Goal: Navigation & Orientation: Find specific page/section

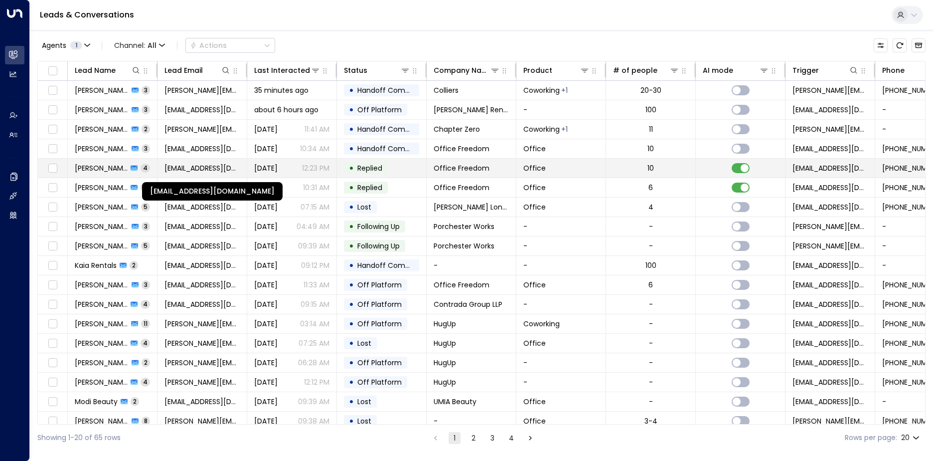
click at [205, 170] on span "[EMAIL_ADDRESS][DOMAIN_NAME]" at bounding box center [201, 168] width 75 height 10
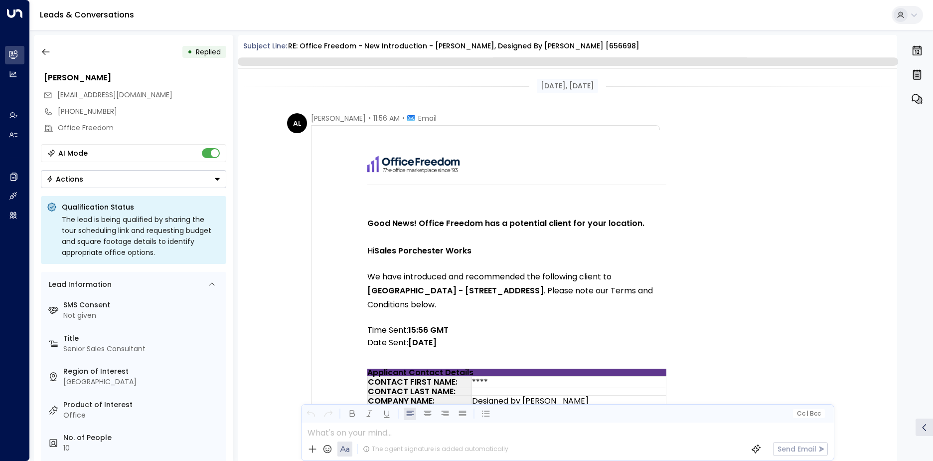
scroll to position [894, 0]
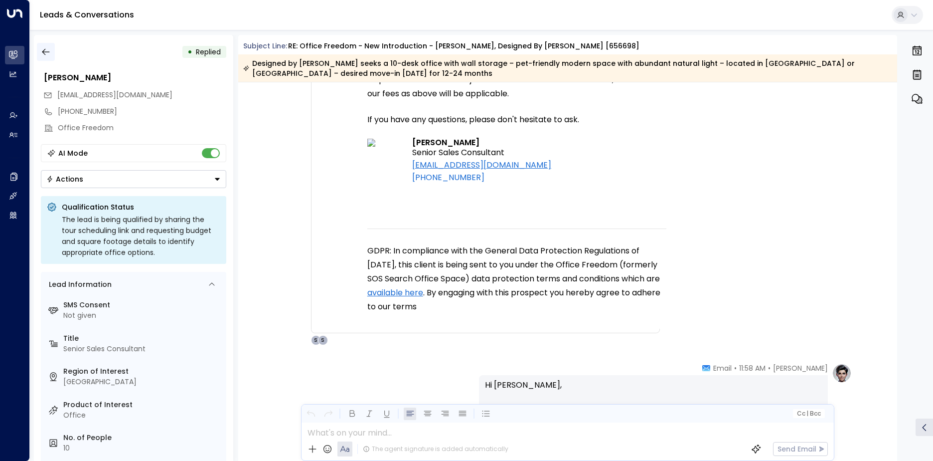
click at [43, 49] on icon "button" at bounding box center [46, 52] width 10 height 10
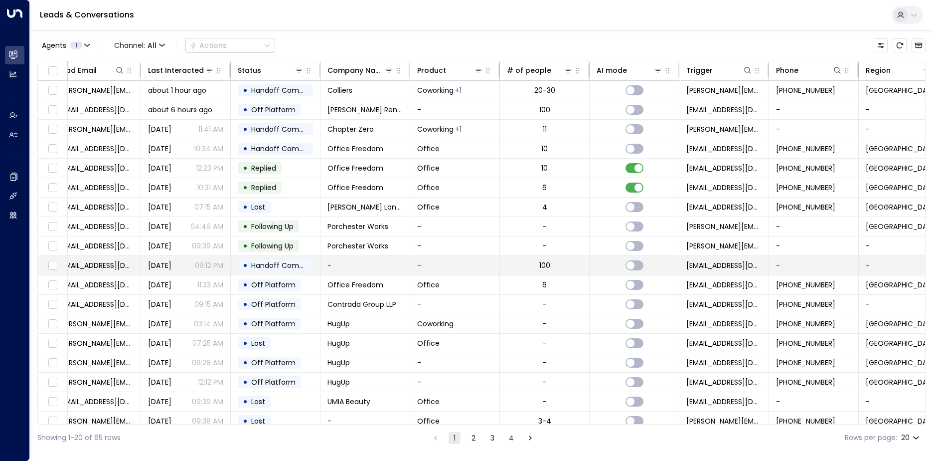
scroll to position [0, 108]
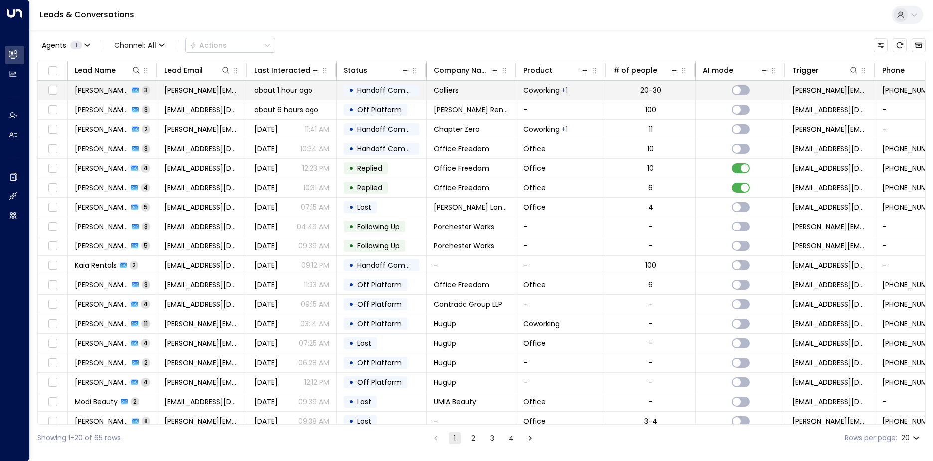
click at [290, 92] on span "about 1 hour ago" at bounding box center [283, 90] width 58 height 10
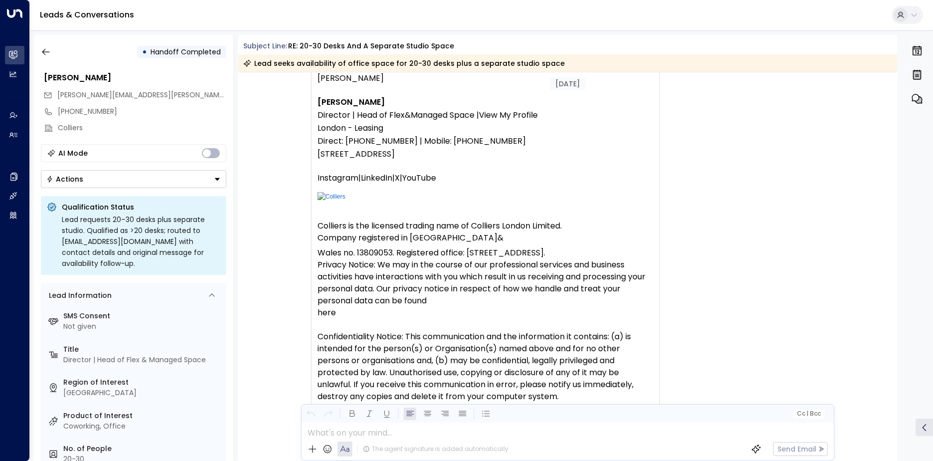
scroll to position [878, 0]
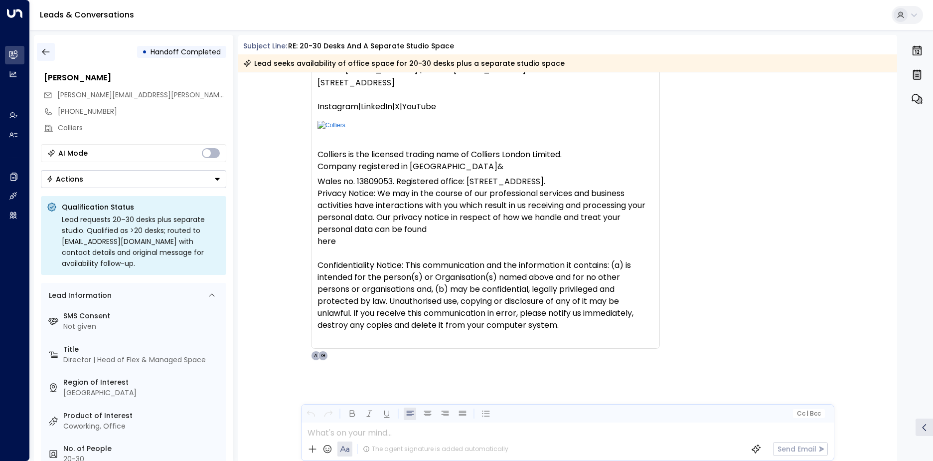
click at [50, 51] on icon "button" at bounding box center [46, 52] width 10 height 10
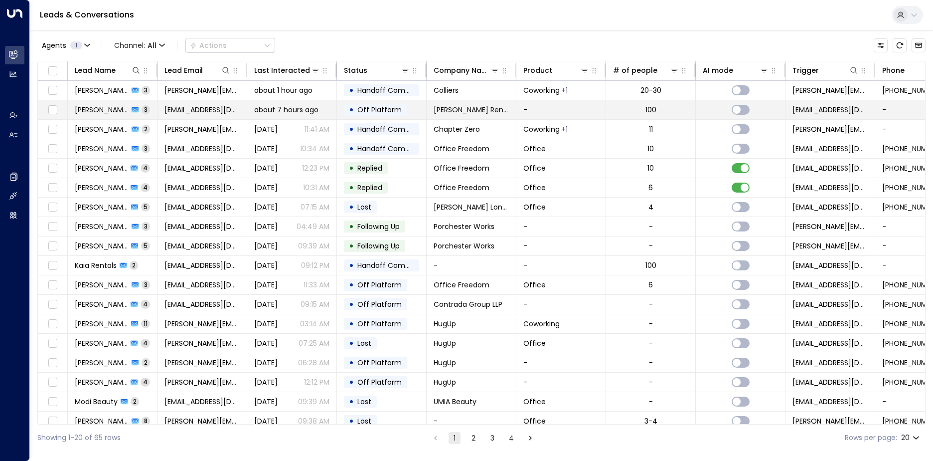
click at [111, 111] on span "[PERSON_NAME] Rentals" at bounding box center [102, 110] width 54 height 10
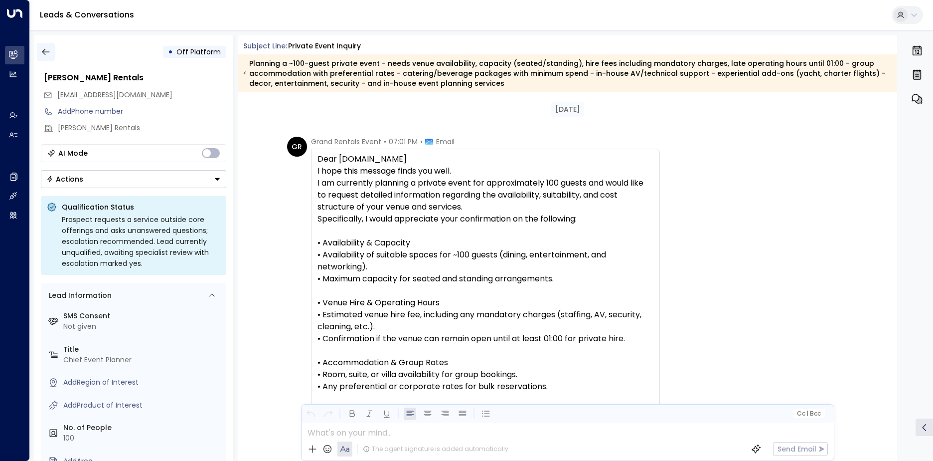
click at [44, 54] on icon "button" at bounding box center [45, 52] width 7 height 6
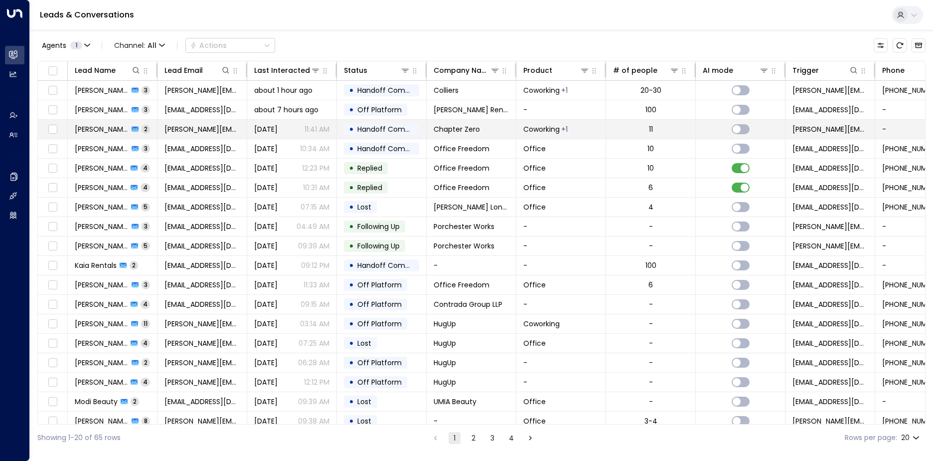
click at [93, 126] on span "[PERSON_NAME]" at bounding box center [102, 129] width 54 height 10
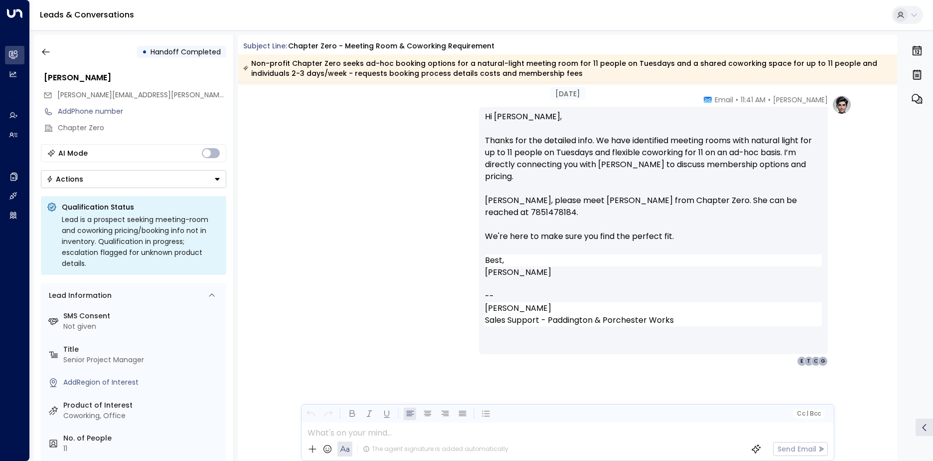
scroll to position [464, 0]
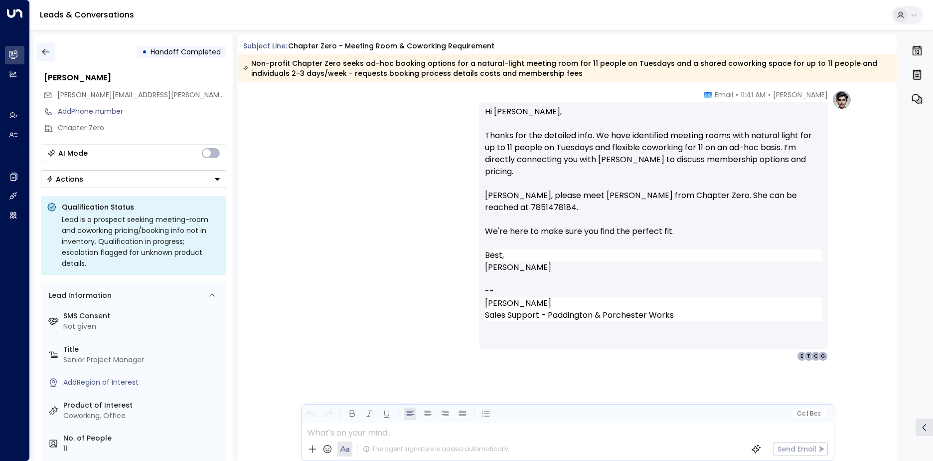
click at [49, 53] on icon "button" at bounding box center [46, 52] width 10 height 10
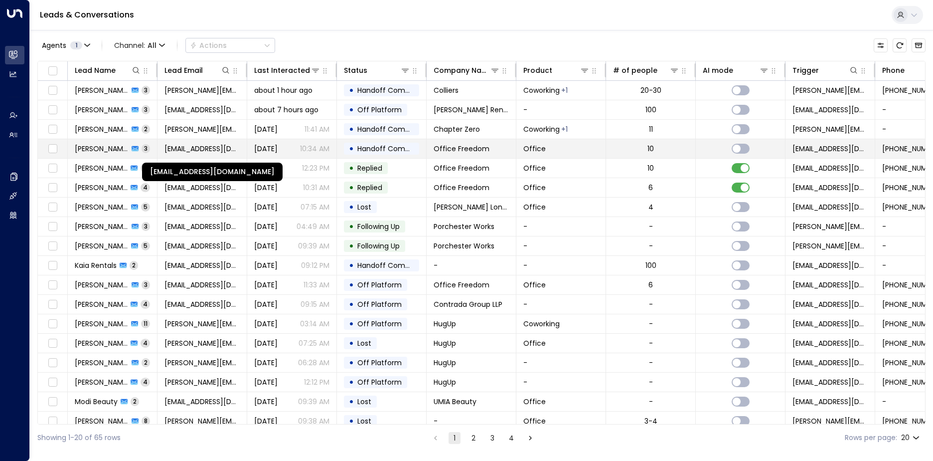
click at [230, 148] on span "[EMAIL_ADDRESS][DOMAIN_NAME]" at bounding box center [201, 149] width 75 height 10
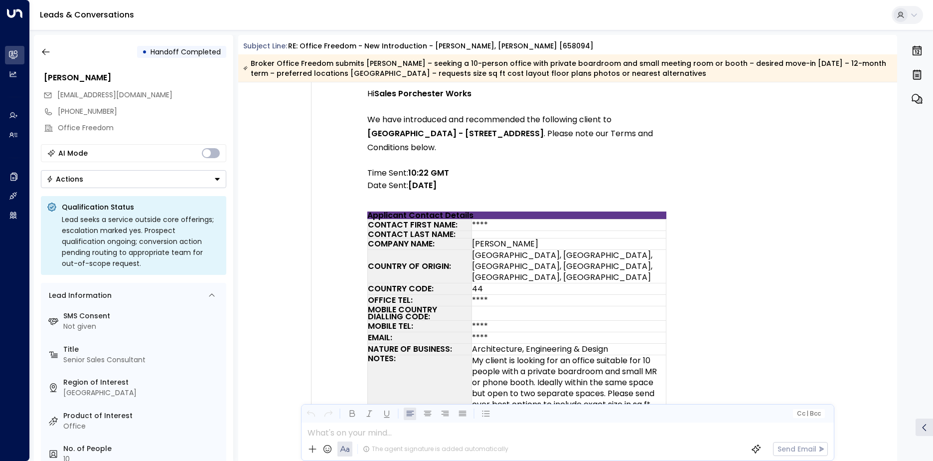
scroll to position [171, 0]
click at [350, 231] on td at bounding box center [343, 383] width 50 height 344
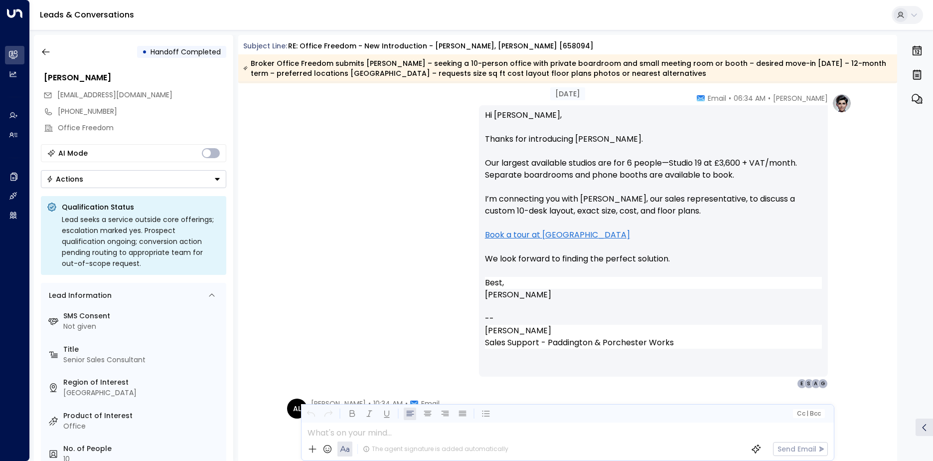
scroll to position [1231, 0]
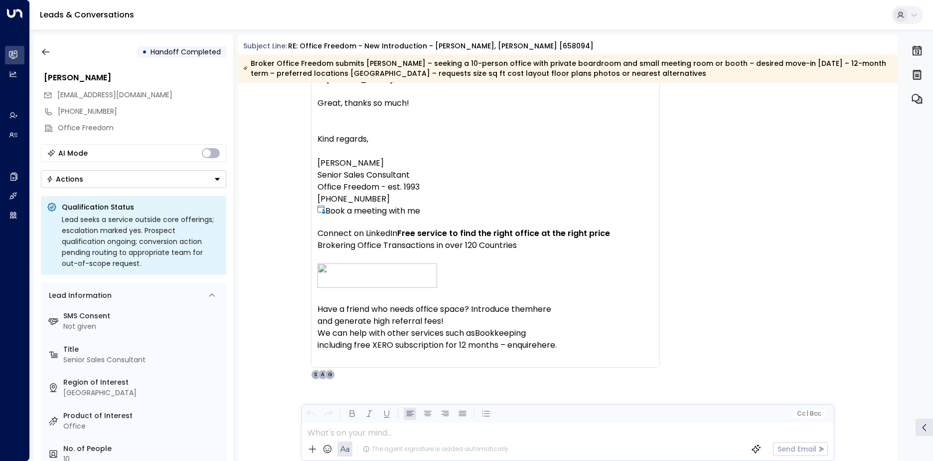
click at [350, 231] on span "Connect on LinkedIn" at bounding box center [358, 233] width 80 height 12
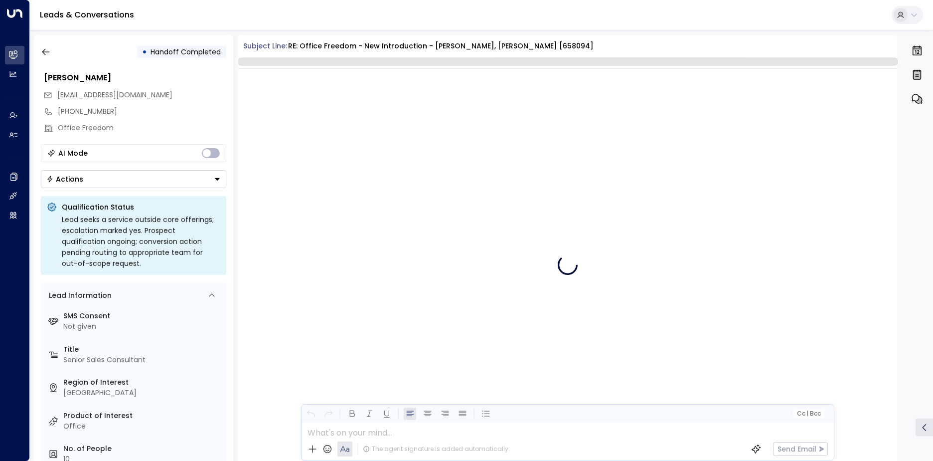
scroll to position [894, 0]
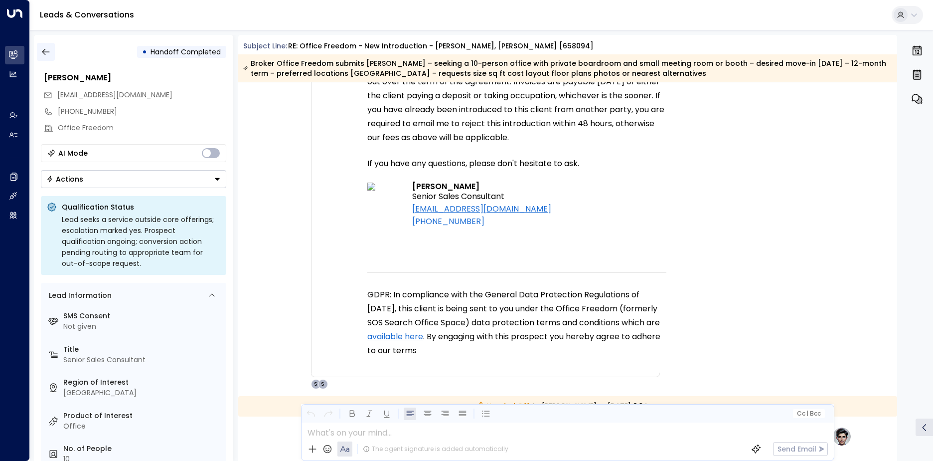
click at [41, 48] on icon "button" at bounding box center [46, 52] width 10 height 10
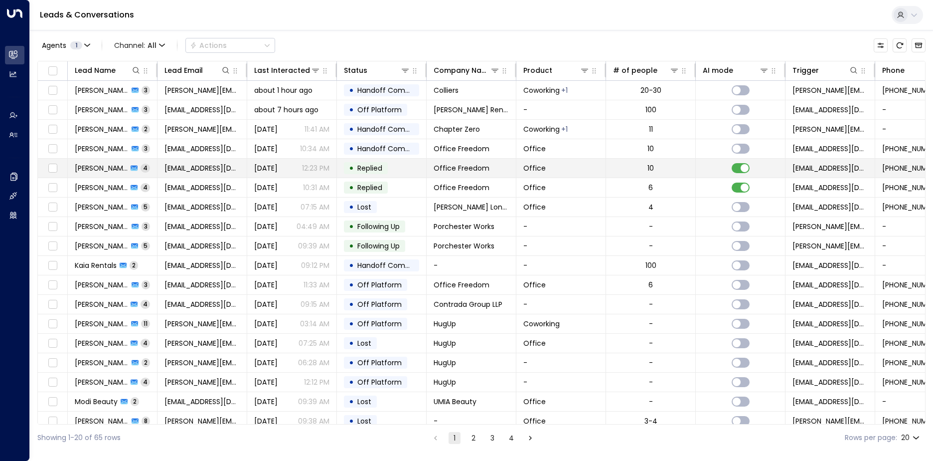
click at [110, 173] on td "Andreea Larion 4" at bounding box center [113, 168] width 90 height 19
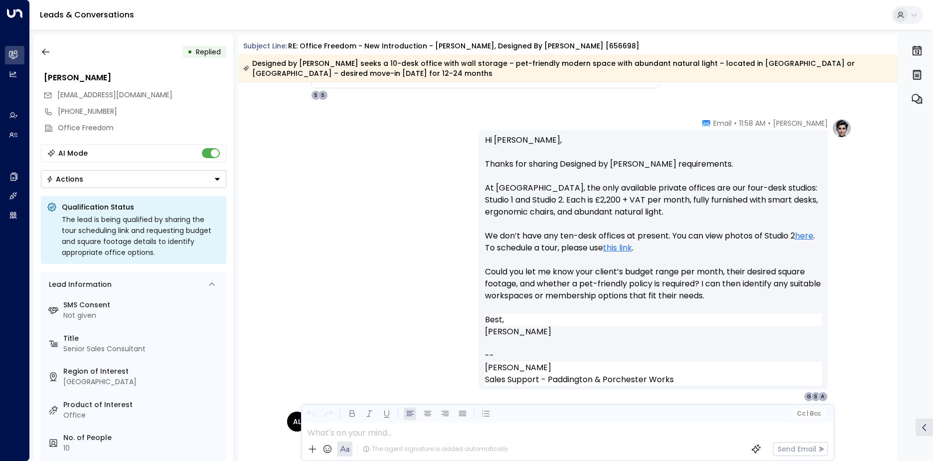
scroll to position [1140, 0]
click at [47, 57] on button "button" at bounding box center [46, 52] width 18 height 18
